Goal: Information Seeking & Learning: Learn about a topic

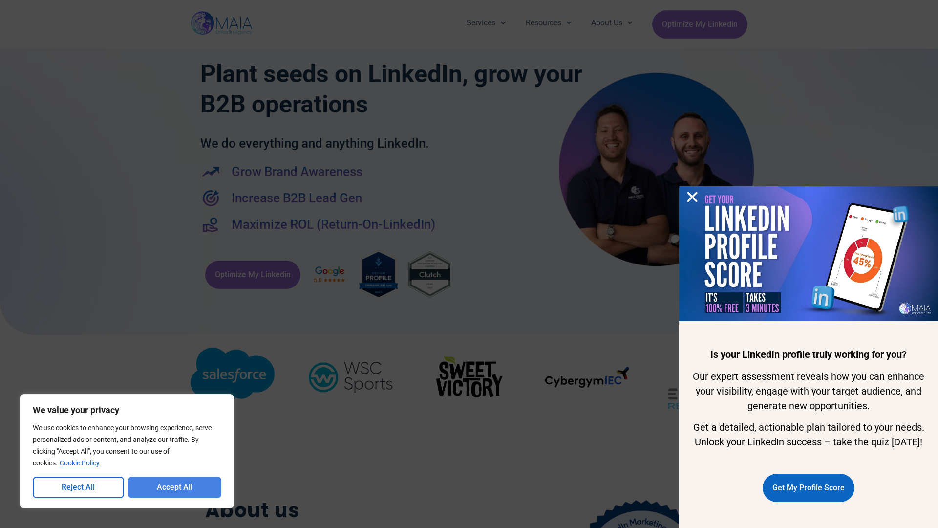
click at [174, 487] on button "Accept All" at bounding box center [175, 486] width 94 height 21
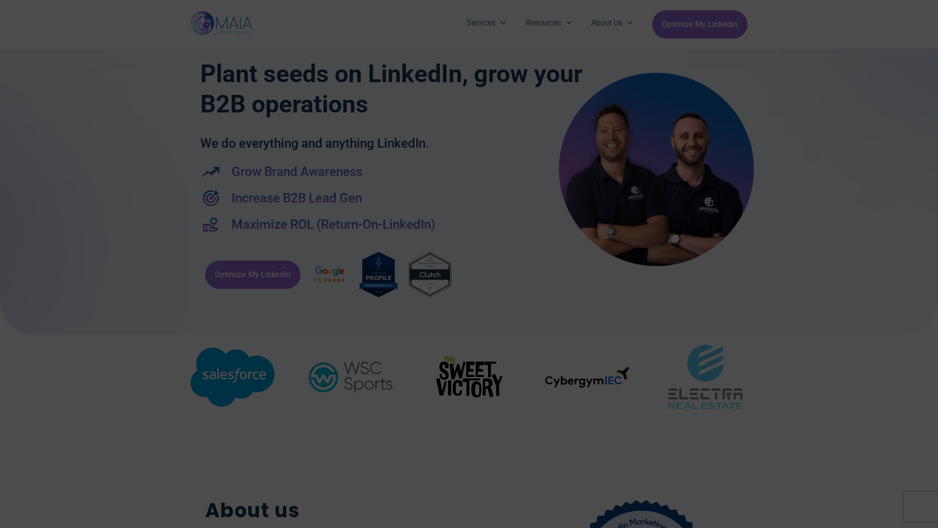
click at [5, 5] on div "Services Company Page Management LinkedIn Ads Personalized Trainings Thought Le…" at bounding box center [469, 24] width 938 height 49
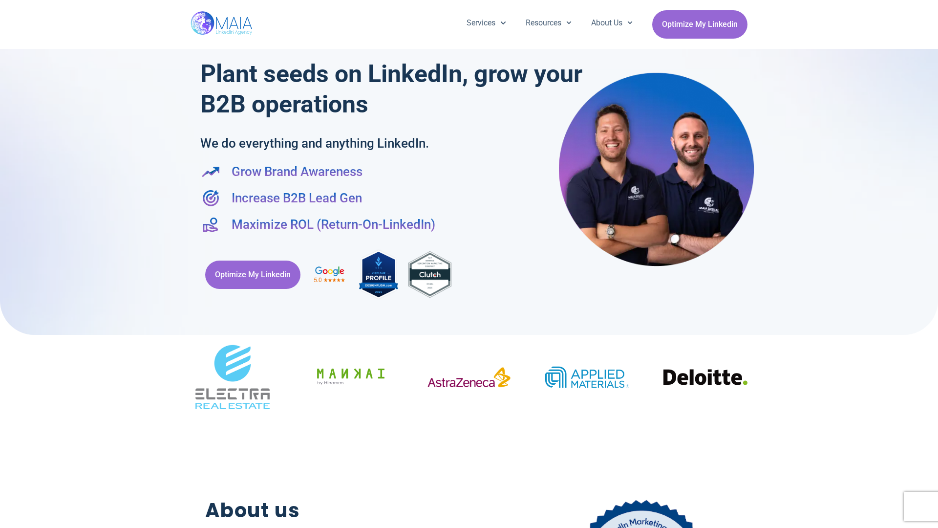
click at [5, 5] on div "Services Company Page Management LinkedIn Ads Personalized Trainings Thought Le…" at bounding box center [469, 24] width 938 height 49
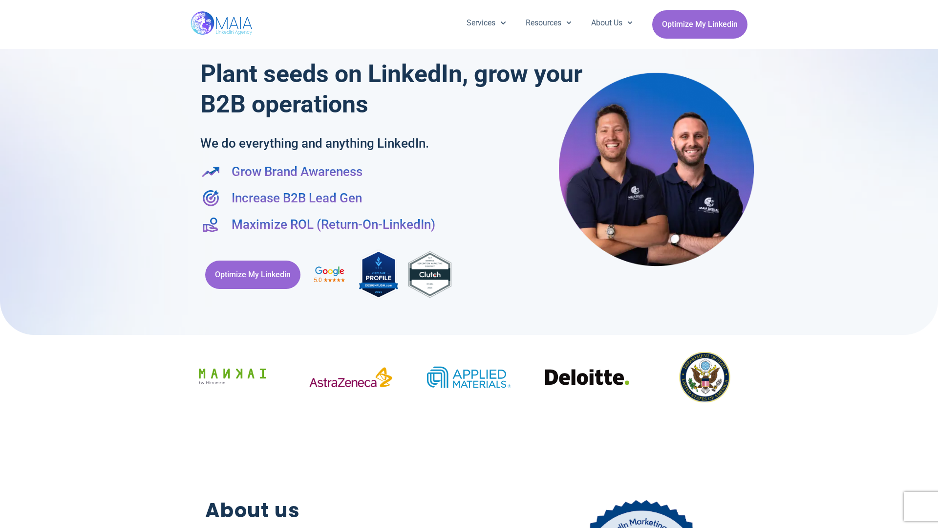
click at [933, 5] on div "Services Company Page Management LinkedIn Ads Personalized Trainings Thought Le…" at bounding box center [469, 24] width 938 height 49
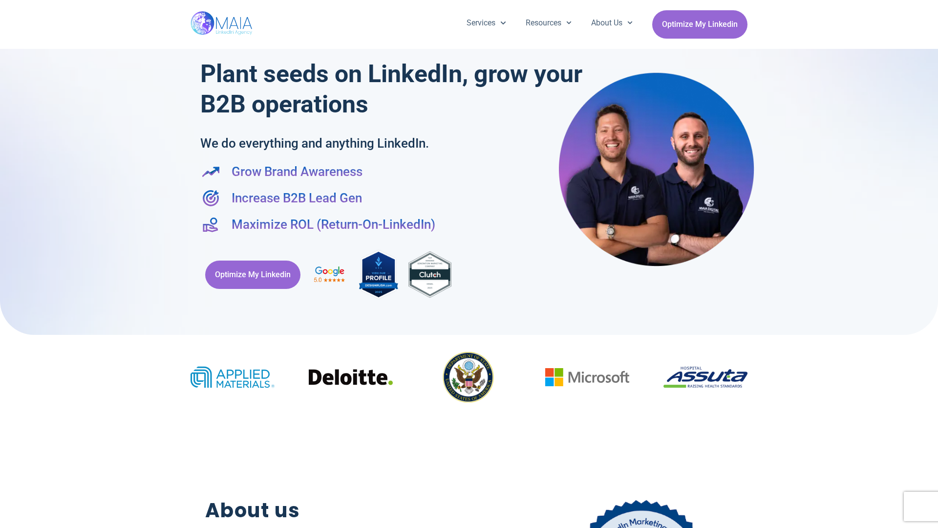
click at [5, 264] on div at bounding box center [469, 162] width 938 height 344
click at [933, 264] on div at bounding box center [469, 162] width 938 height 344
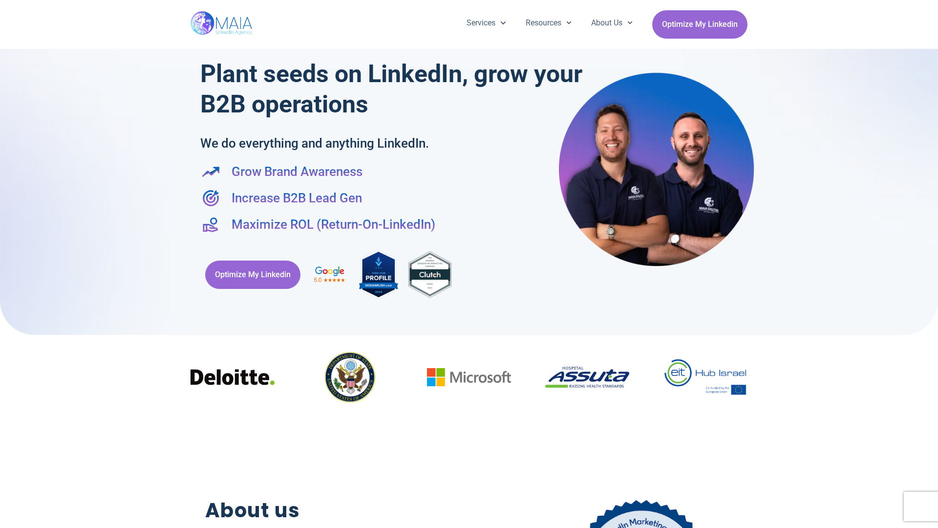
click at [469, 5] on div "Services Company Page Management LinkedIn Ads Personalized Trainings Thought Le…" at bounding box center [469, 24] width 557 height 49
click at [469, 523] on h2 "About us" at bounding box center [342, 510] width 275 height 30
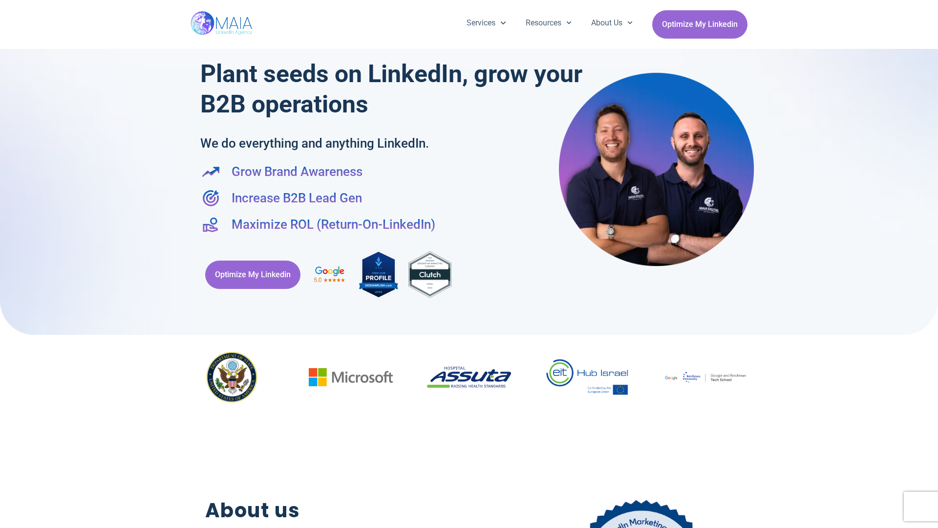
click at [469, 264] on div "Optimize My Linkedin" at bounding box center [468, 274] width 537 height 62
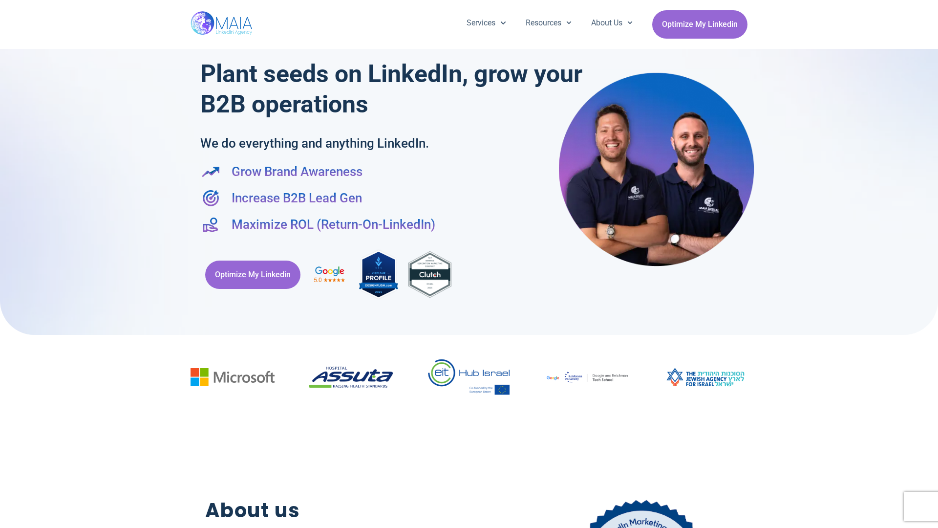
click at [5, 5] on div "Services Company Page Management LinkedIn Ads Personalized Trainings Thought Le…" at bounding box center [469, 24] width 938 height 49
click at [933, 5] on div "Services Company Page Management LinkedIn Ads Personalized Trainings Thought Le…" at bounding box center [469, 24] width 938 height 49
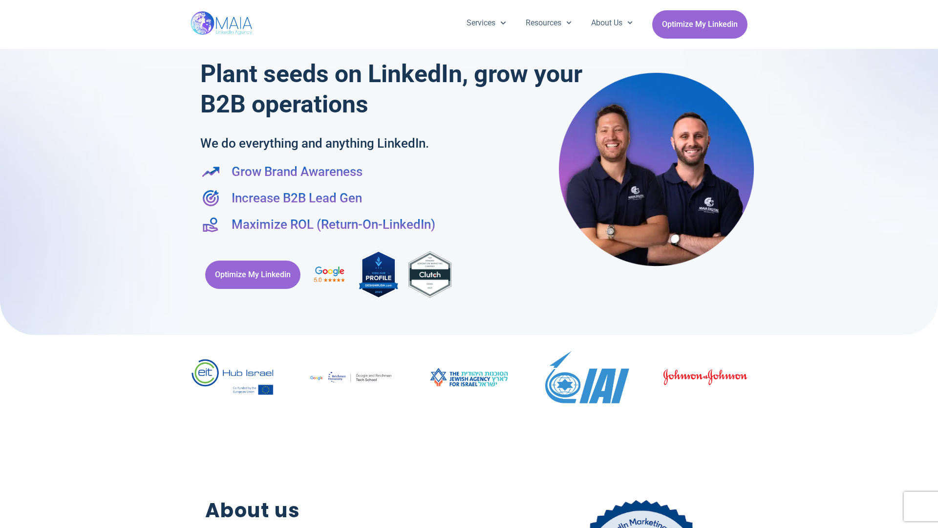
click at [5, 264] on div at bounding box center [469, 162] width 938 height 344
click at [933, 264] on div at bounding box center [469, 162] width 938 height 344
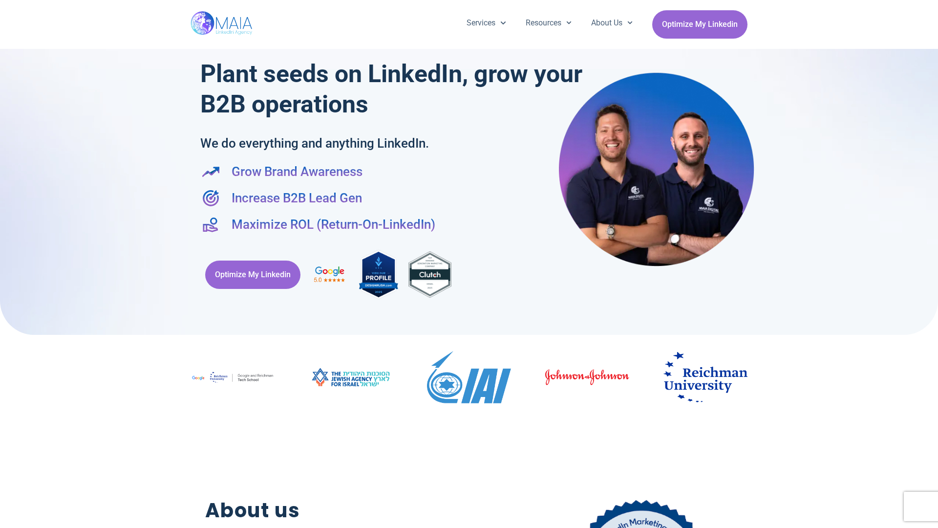
click at [469, 5] on div "Services Company Page Management LinkedIn Ads Personalized Trainings Thought Le…" at bounding box center [469, 24] width 557 height 49
click at [469, 523] on h2 "About us" at bounding box center [342, 510] width 275 height 30
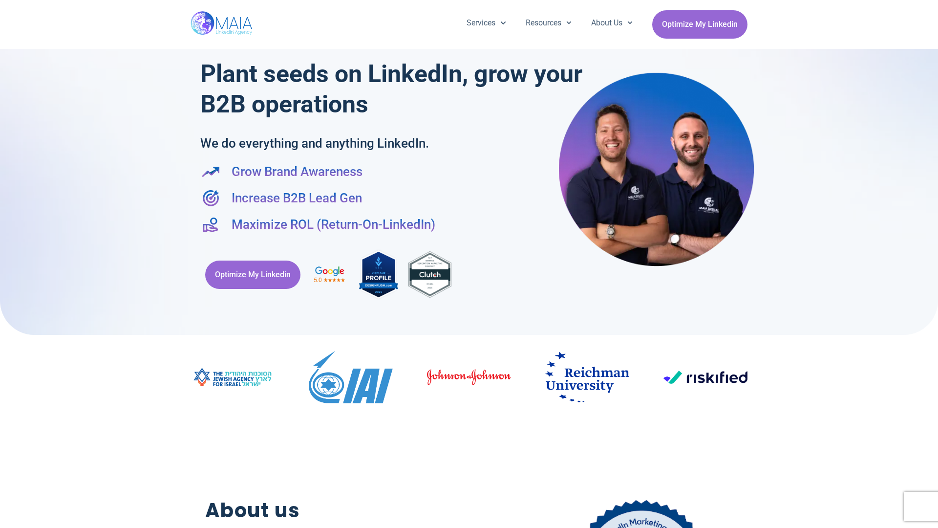
click at [469, 264] on div "Optimize My Linkedin" at bounding box center [468, 274] width 537 height 62
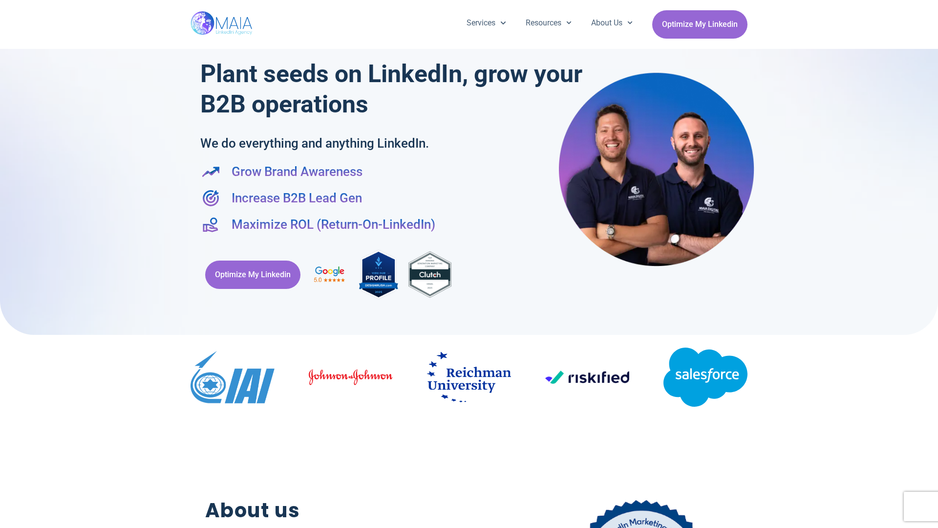
click at [5, 5] on div "Services Company Page Management LinkedIn Ads Personalized Trainings Thought Le…" at bounding box center [469, 24] width 938 height 49
click at [933, 5] on div "Services Company Page Management LinkedIn Ads Personalized Trainings Thought Le…" at bounding box center [469, 24] width 938 height 49
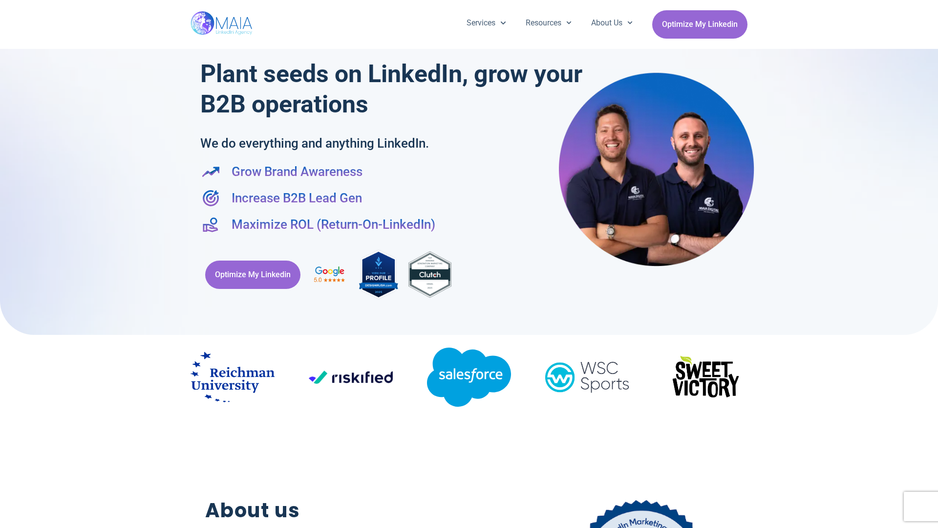
click at [5, 264] on div at bounding box center [469, 162] width 938 height 344
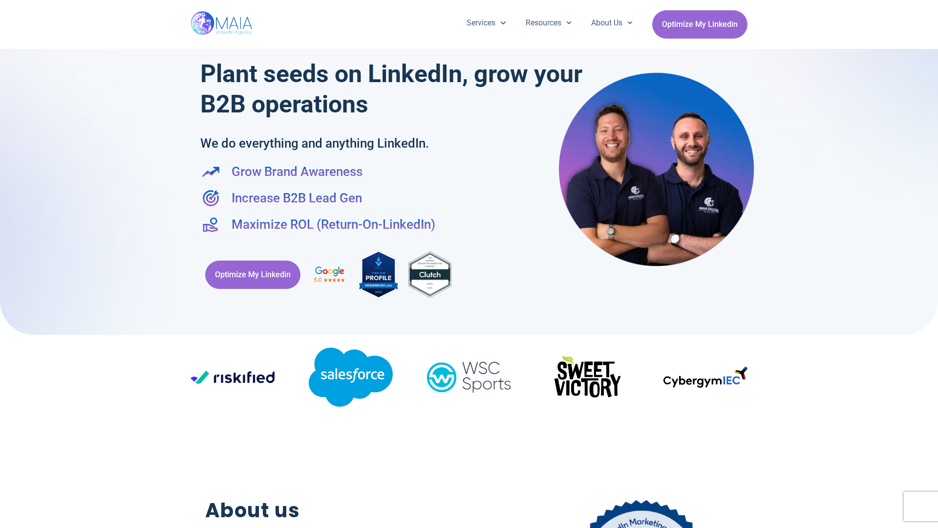
click at [933, 264] on div at bounding box center [469, 162] width 938 height 344
click at [469, 5] on div "Services Company Page Management LinkedIn Ads Personalized Trainings Thought Le…" at bounding box center [469, 24] width 557 height 49
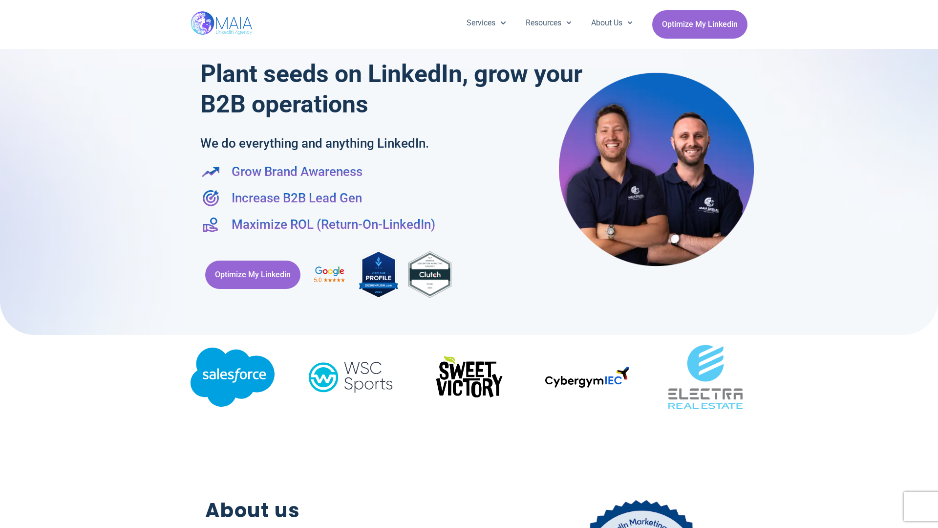
click at [469, 523] on h2 "About us" at bounding box center [342, 510] width 275 height 30
click at [469, 264] on div "Optimize My Linkedin" at bounding box center [468, 274] width 537 height 62
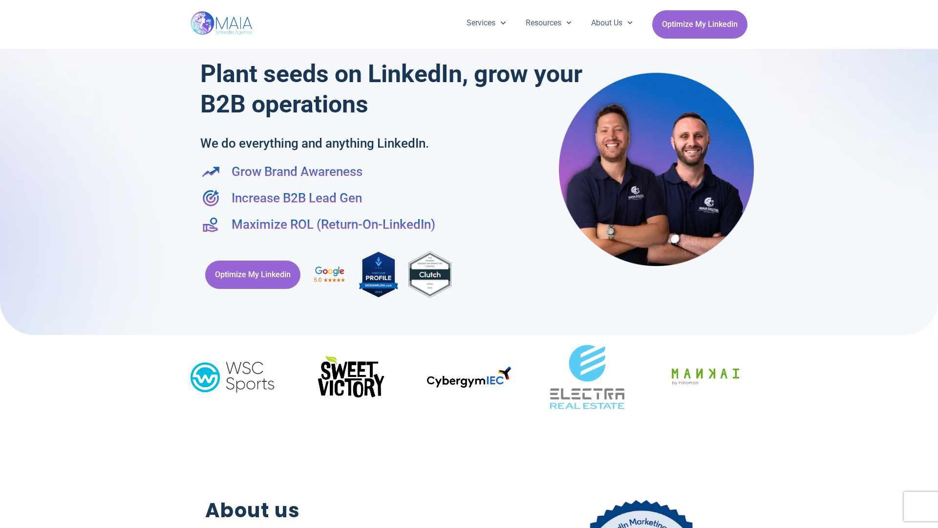
click at [5, 5] on div "Services Company Page Management LinkedIn Ads Personalized Trainings Thought Le…" at bounding box center [469, 24] width 938 height 49
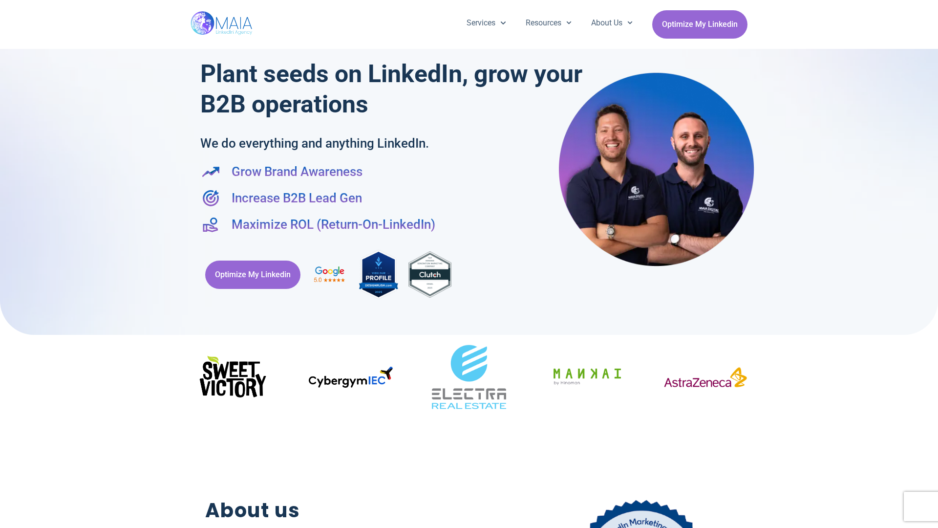
click at [933, 5] on div "Services Company Page Management LinkedIn Ads Personalized Trainings Thought Le…" at bounding box center [469, 24] width 938 height 49
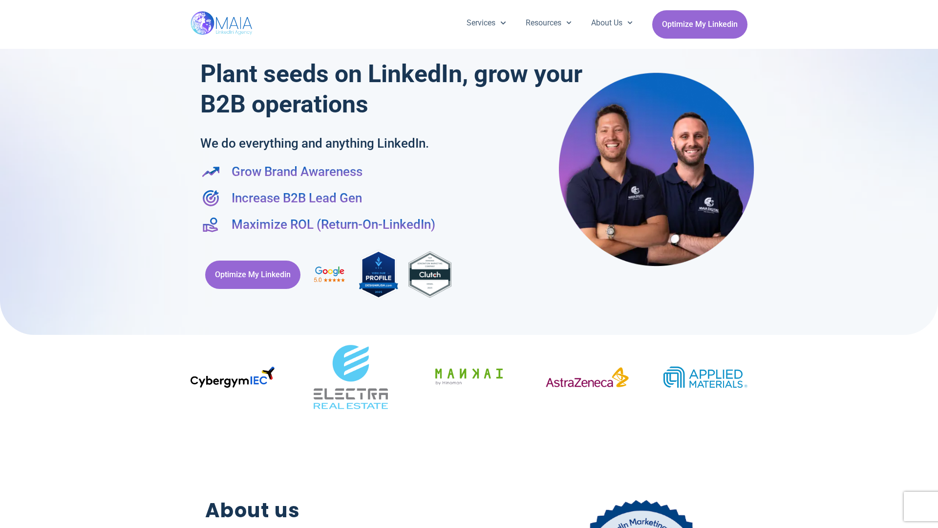
click at [5, 264] on div at bounding box center [469, 162] width 938 height 344
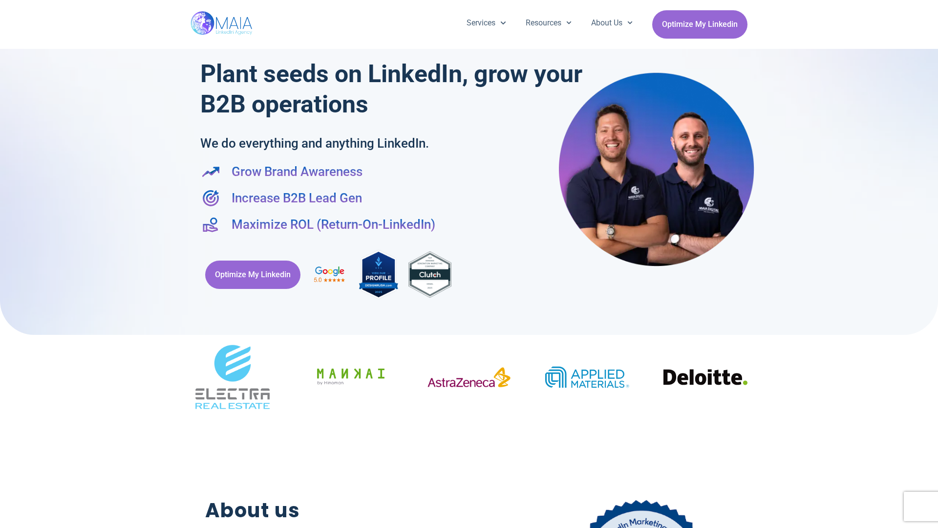
click at [933, 264] on div at bounding box center [469, 162] width 938 height 344
click at [469, 5] on div "Services Company Page Management LinkedIn Ads Personalized Trainings Thought Le…" at bounding box center [469, 24] width 557 height 49
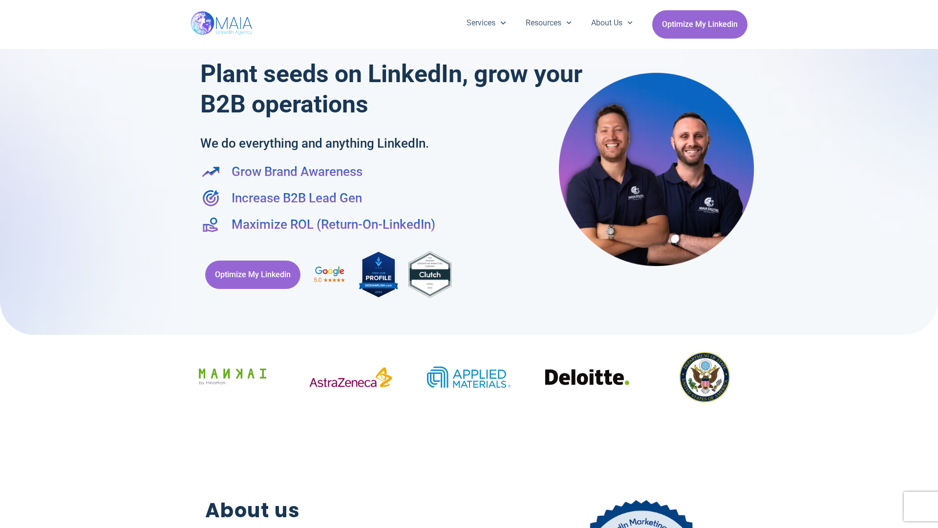
click at [469, 523] on h2 "About us" at bounding box center [342, 510] width 275 height 30
click at [469, 264] on div "Optimize My Linkedin" at bounding box center [468, 274] width 537 height 62
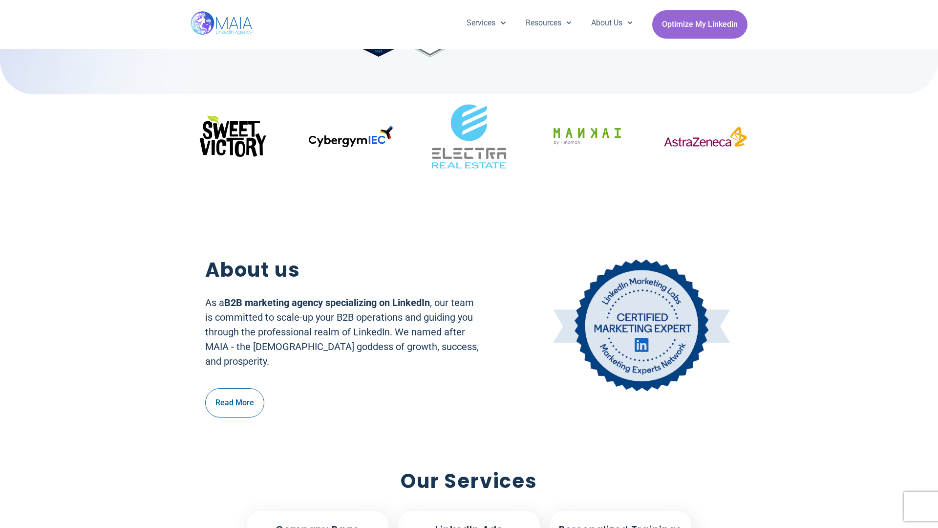
scroll to position [241, 0]
